Goal: Find specific page/section: Find specific page/section

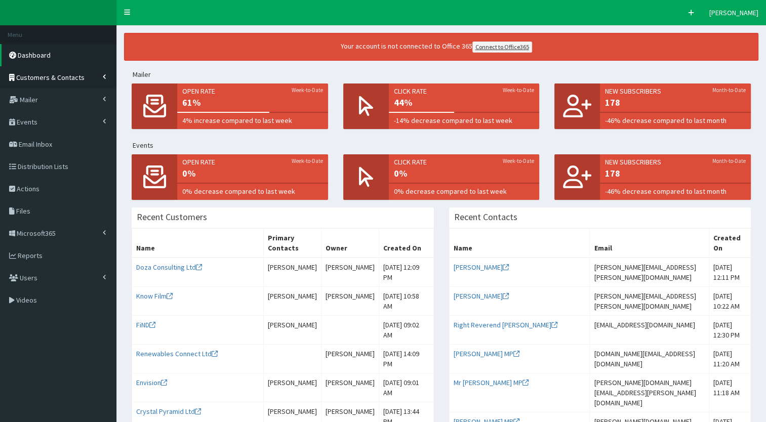
click at [91, 72] on link "Customers & Contacts" at bounding box center [58, 77] width 117 height 22
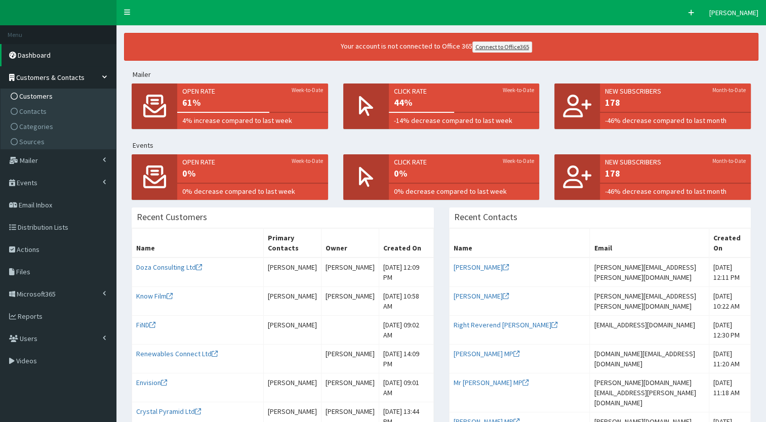
click at [45, 98] on span "Customers" at bounding box center [35, 96] width 33 height 9
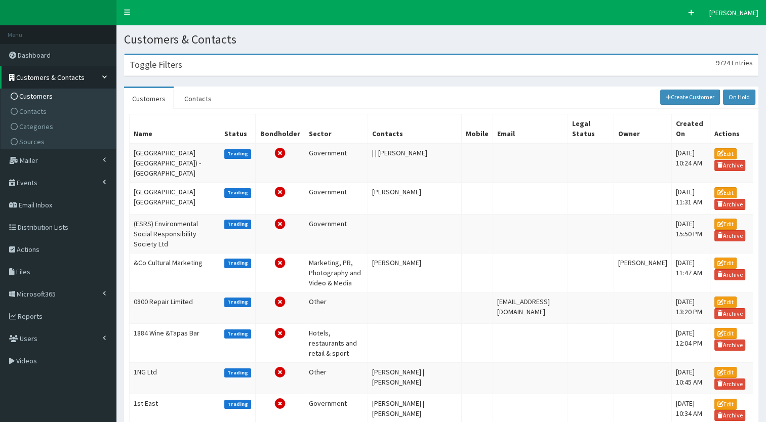
click at [177, 71] on div "Toggle Filters 9724 Entries" at bounding box center [442, 65] width 634 height 21
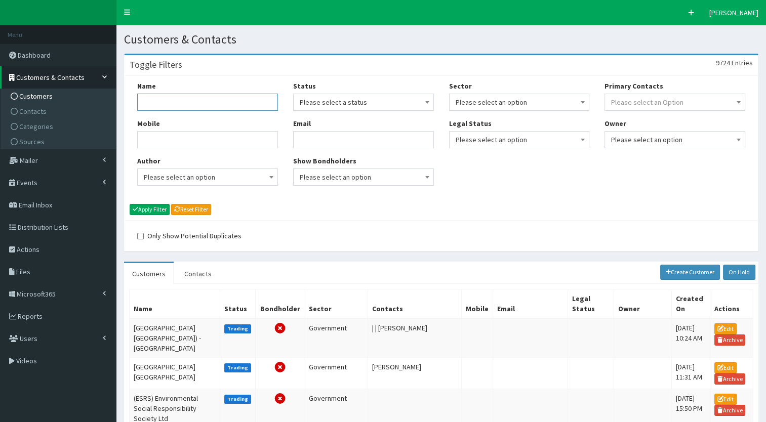
click at [182, 96] on input "Name" at bounding box center [207, 102] width 141 height 17
type input "b"
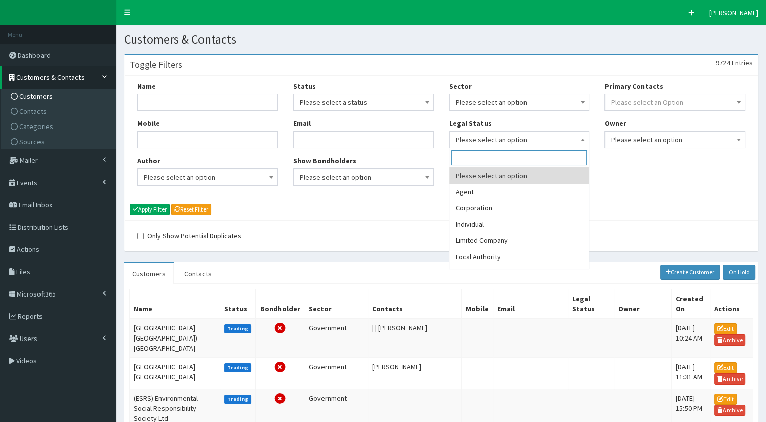
click at [458, 143] on span "Please select an option" at bounding box center [520, 140] width 128 height 14
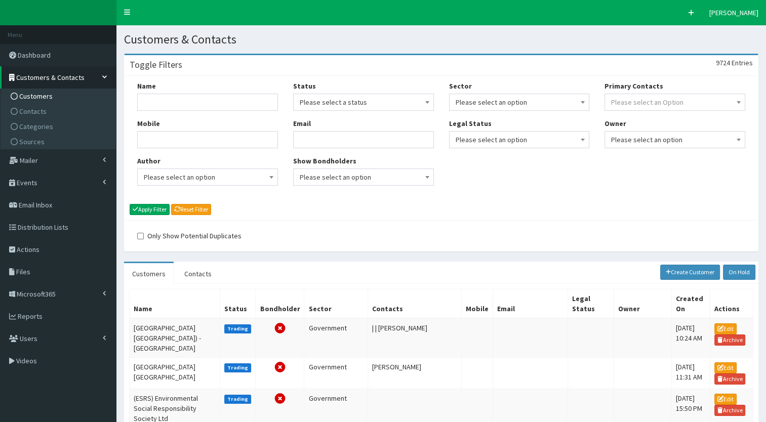
drag, startPoint x: 458, startPoint y: 143, endPoint x: 381, endPoint y: 194, distance: 91.5
click at [381, 194] on div "Name Mobile Author Please select an option Developer Paige McGowan Diana Taylor…" at bounding box center [442, 148] width 634 height 144
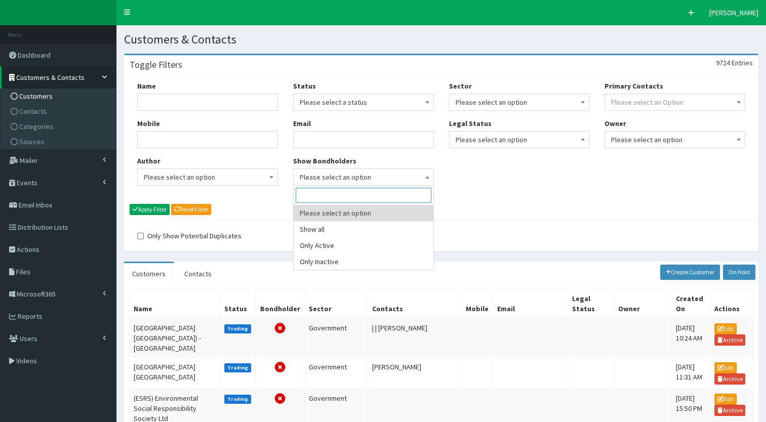
click at [367, 182] on span "Please select an option" at bounding box center [364, 177] width 128 height 14
select select "active"
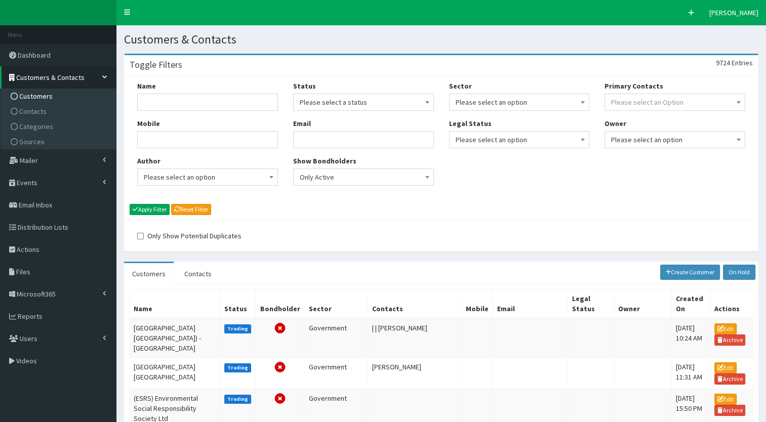
click at [460, 95] on span "Please select an option" at bounding box center [520, 102] width 128 height 14
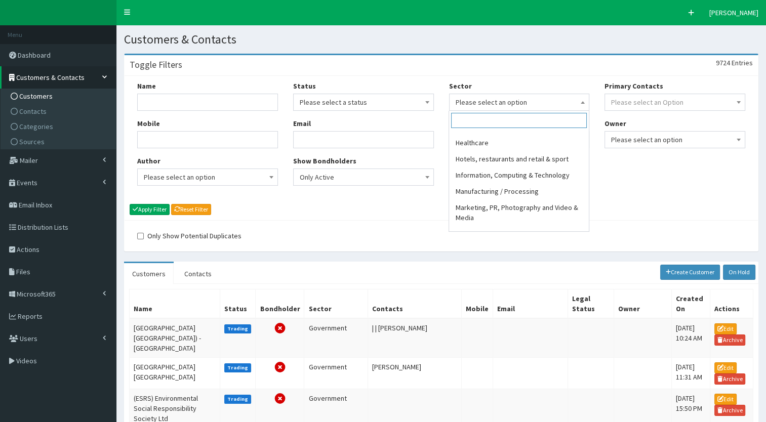
scroll to position [145, 0]
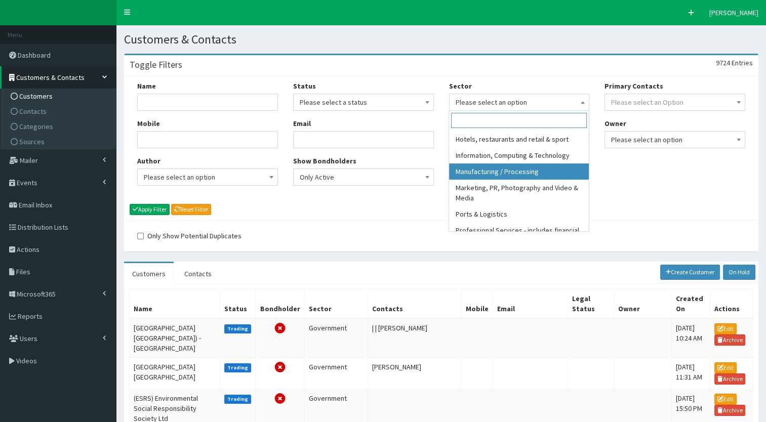
select select "11"
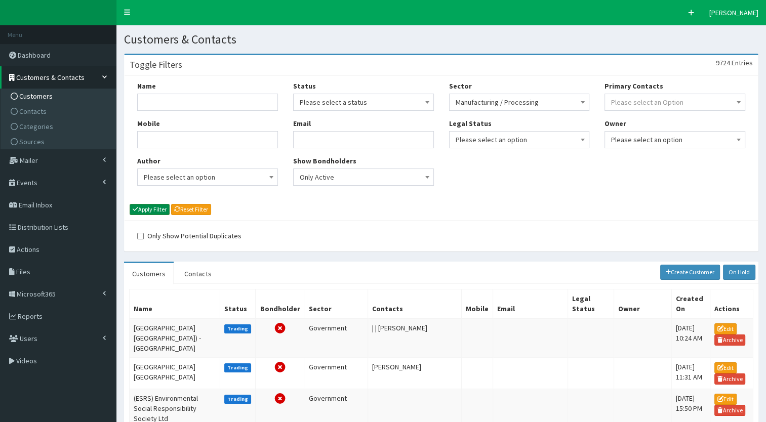
click at [153, 208] on button "Apply Filter" at bounding box center [150, 209] width 40 height 11
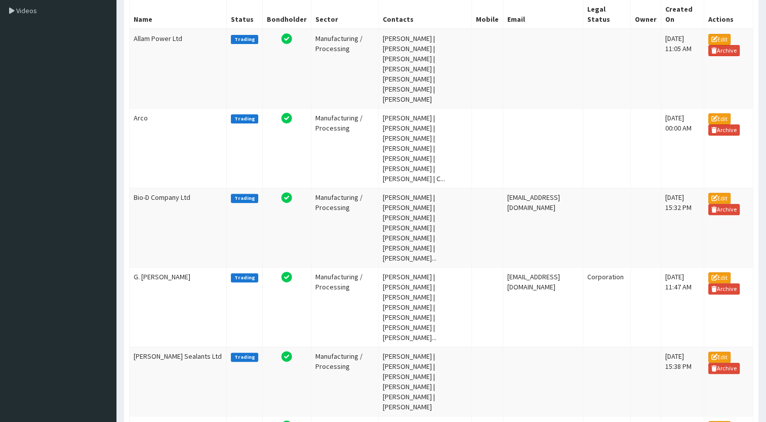
scroll to position [291, 0]
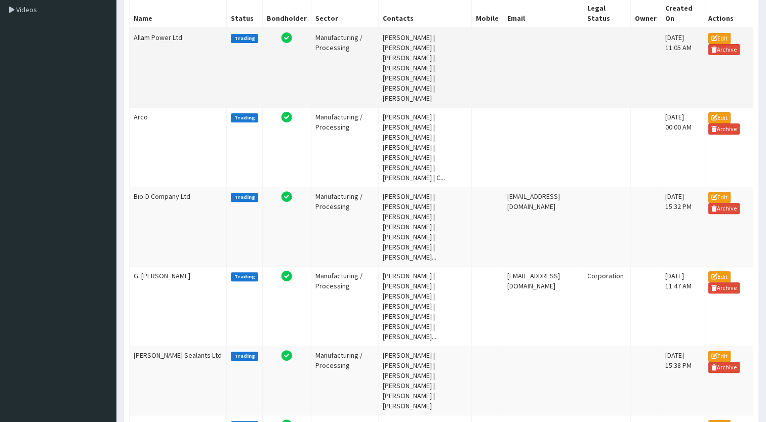
drag, startPoint x: 203, startPoint y: 394, endPoint x: 134, endPoint y: 47, distance: 353.7
click at [134, 47] on tbody "Allam Power Ltd Trading Manufacturing / Processing [PERSON_NAME] | [PERSON_NAME…" at bounding box center [442, 297] width 624 height 538
copy tbody "Allam Power Ltd Trading Manufacturing / Processing [PERSON_NAME] | [PERSON_NAME…"
